Goal: Transaction & Acquisition: Book appointment/travel/reservation

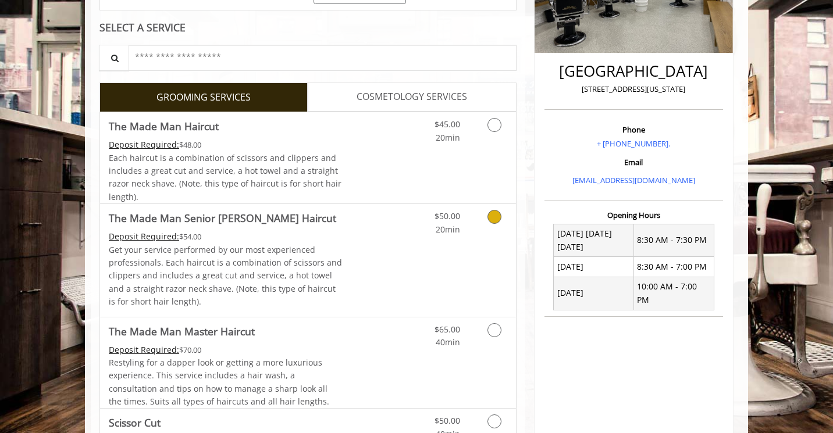
click at [491, 222] on icon "Grooming services" at bounding box center [494, 217] width 14 height 14
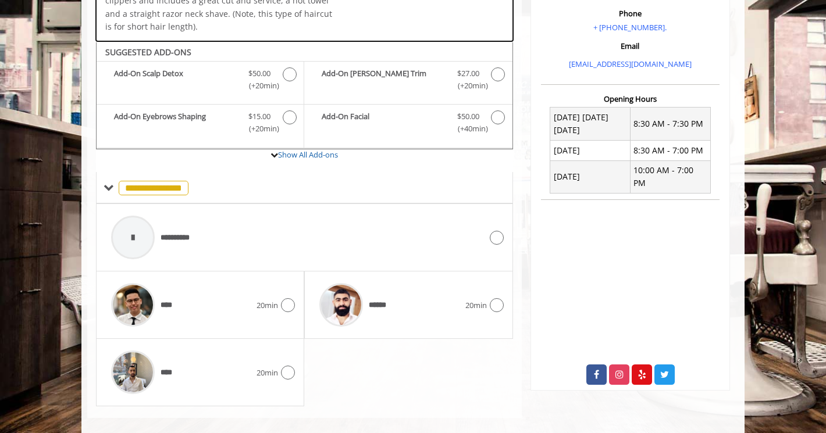
scroll to position [381, 0]
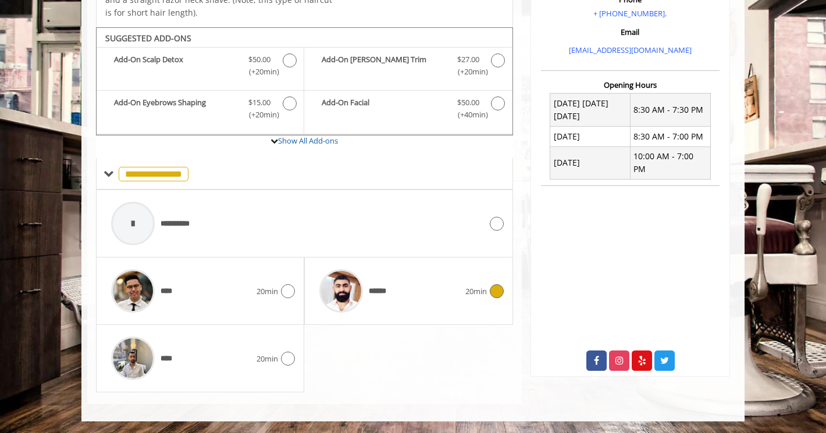
click at [478, 286] on span "20min" at bounding box center [476, 292] width 22 height 12
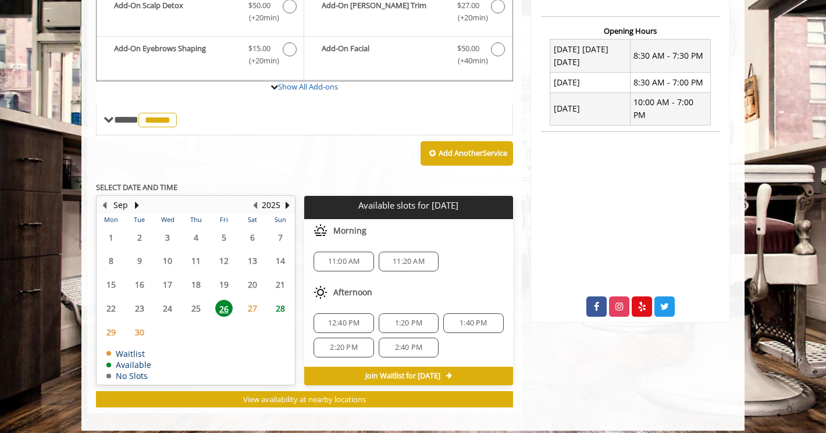
scroll to position [444, 0]
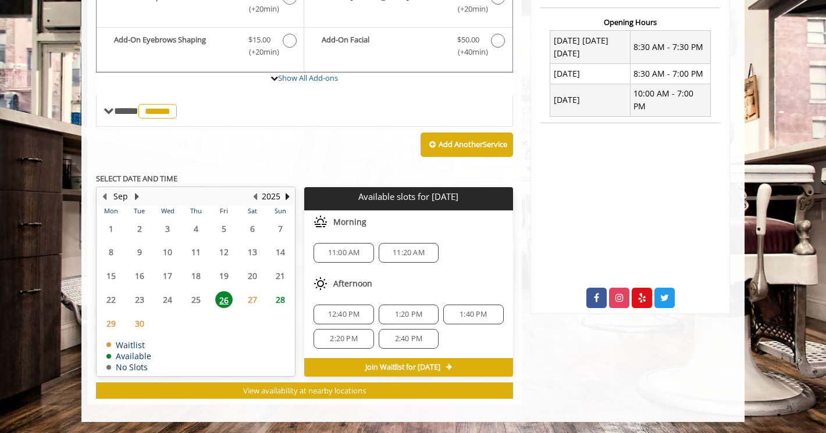
click at [137, 192] on button "Next Month" at bounding box center [136, 196] width 9 height 13
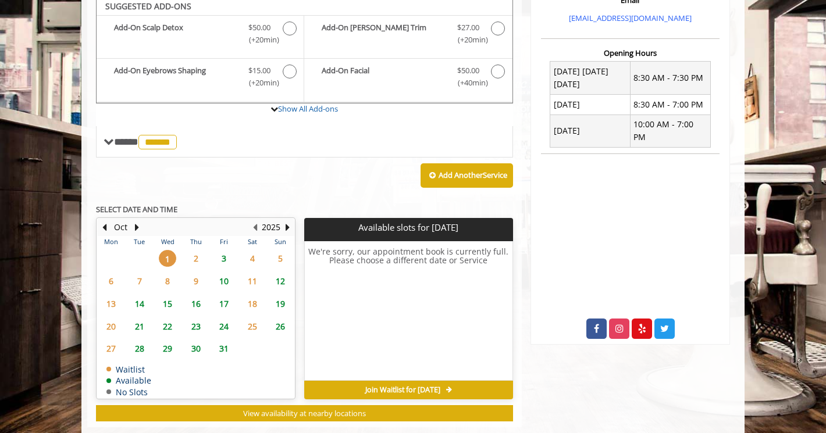
scroll to position [409, 0]
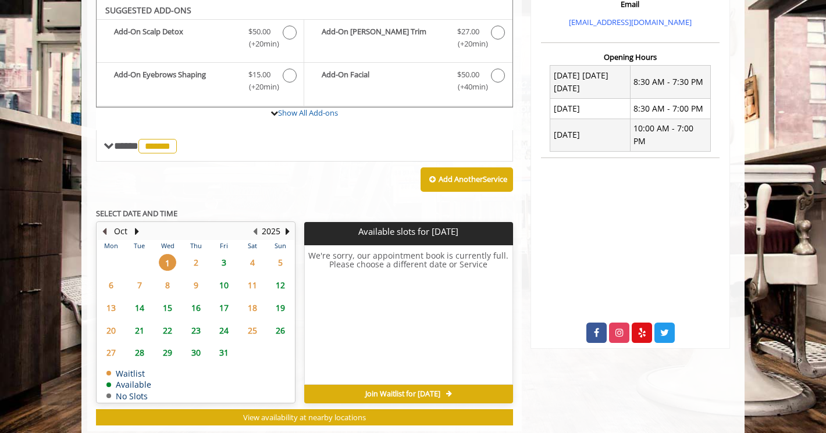
click at [108, 230] on button "Previous Month" at bounding box center [103, 231] width 9 height 13
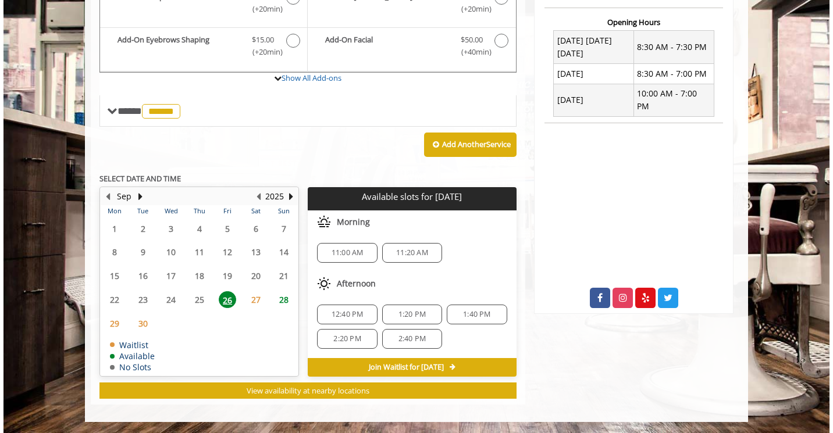
scroll to position [0, 0]
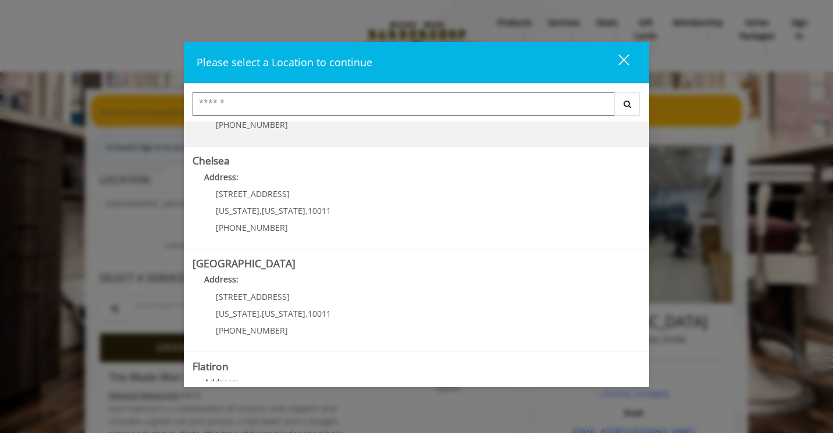
scroll to position [89, 0]
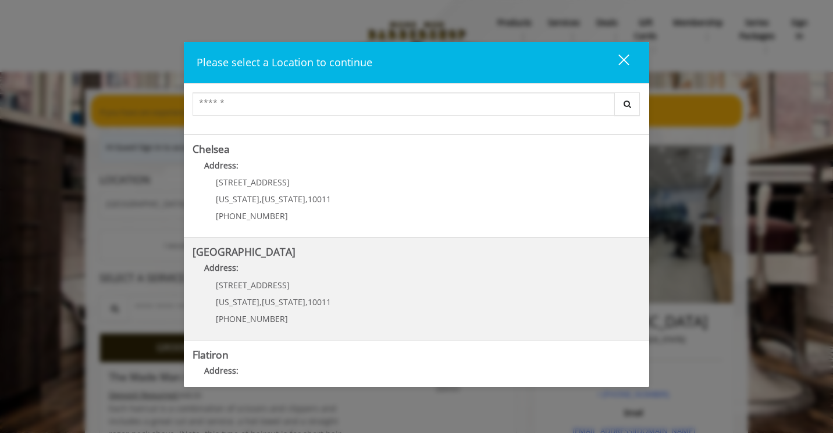
click at [279, 283] on p "267 W 15th St" at bounding box center [273, 285] width 115 height 9
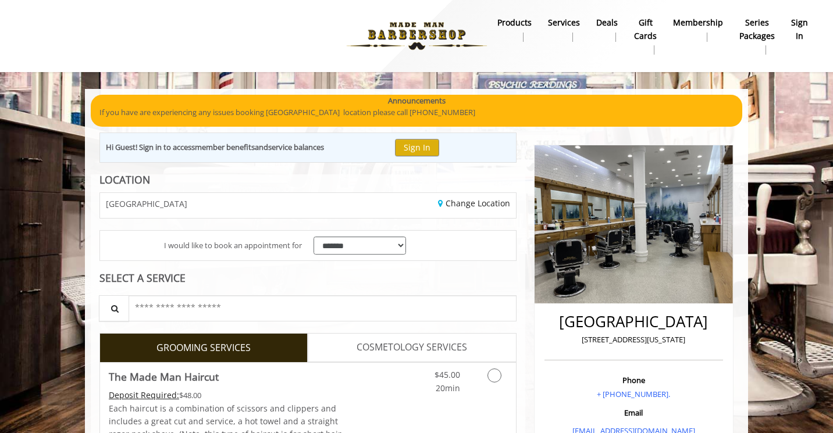
scroll to position [137, 0]
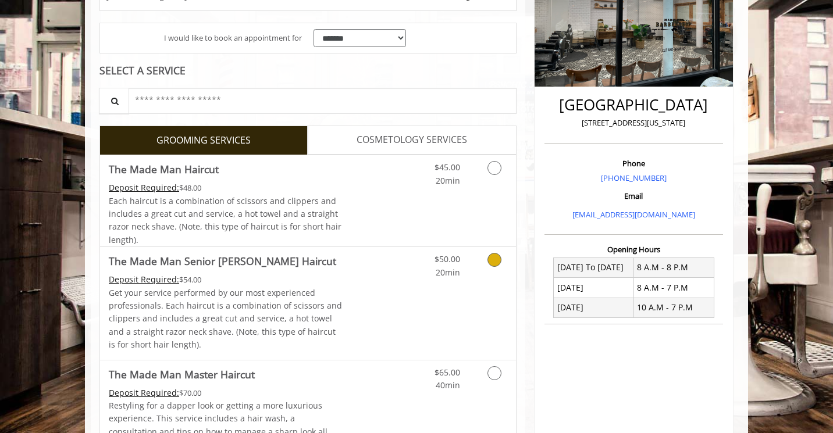
click at [479, 273] on link "Grooming services" at bounding box center [493, 263] width 30 height 32
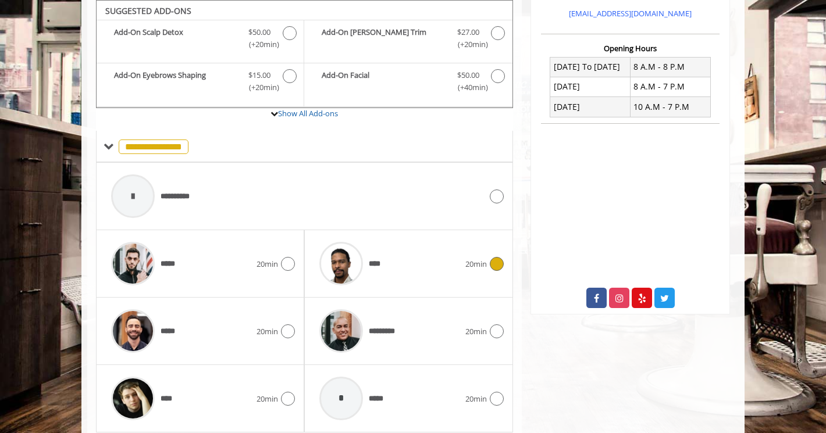
scroll to position [449, 0]
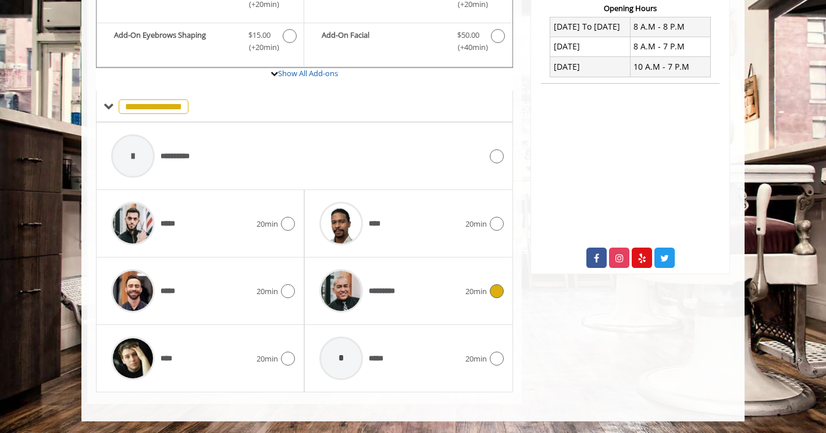
click at [423, 301] on div "*********" at bounding box center [389, 291] width 151 height 55
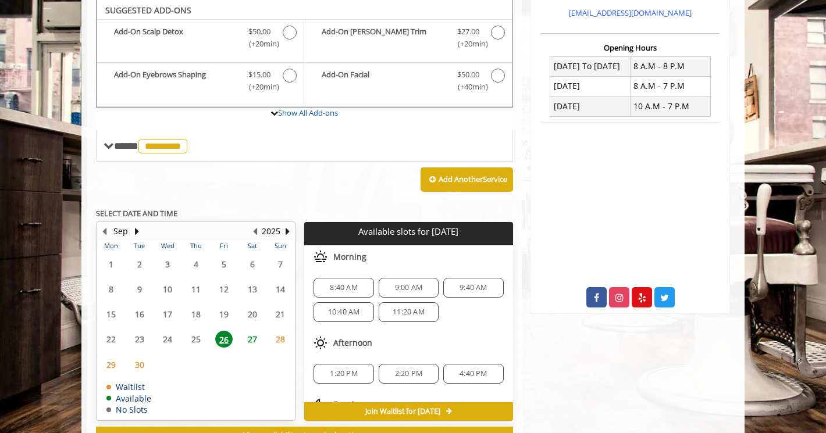
click at [247, 336] on span "27" at bounding box center [252, 339] width 17 height 17
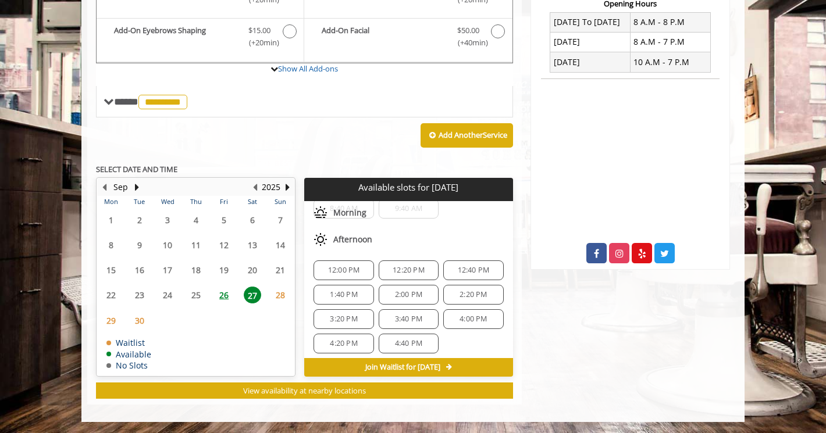
scroll to position [37, 0]
